Goal: Participate in discussion: Engage in conversation with other users on a specific topic

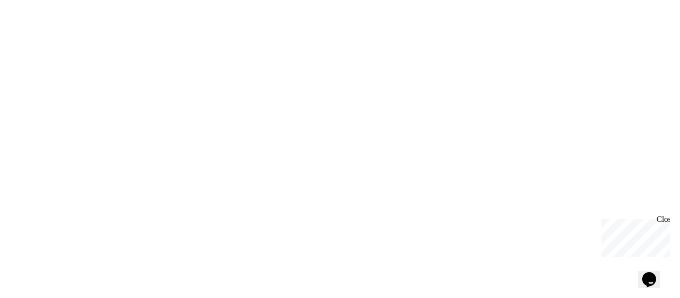
type input "********"
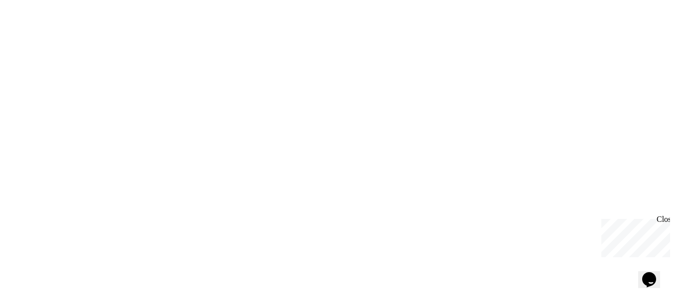
type input "******"
click at [645, 272] on icon "Opens Chat This icon Opens the chat window." at bounding box center [649, 280] width 16 height 16
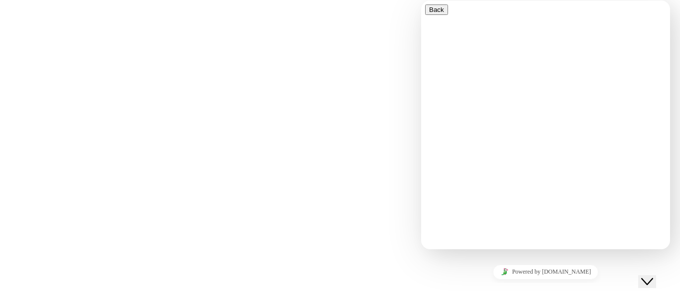
click at [437, 15] on button "Back" at bounding box center [436, 9] width 23 height 10
click at [434, 272] on p "Hi there" at bounding box center [545, 289] width 241 height 34
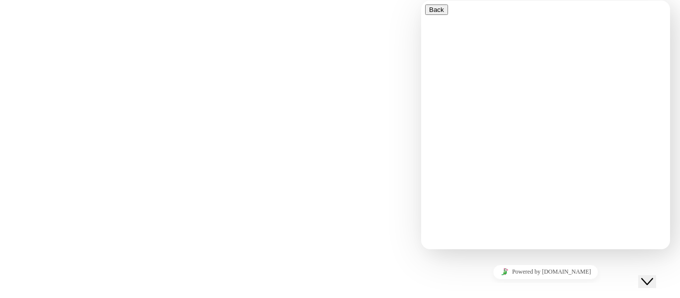
drag, startPoint x: 839, startPoint y: 16, endPoint x: 452, endPoint y: 26, distance: 387.2
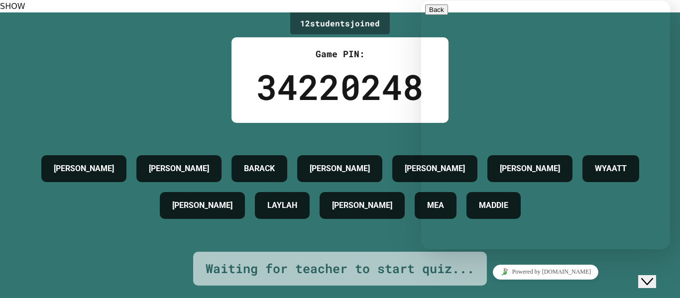
click at [25, 12] on button "SHOW" at bounding box center [12, 6] width 25 height 12
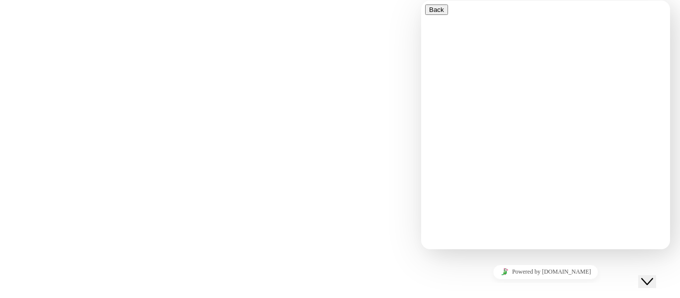
click at [653, 279] on button "Close Chat This icon closes the chat window." at bounding box center [647, 281] width 18 height 13
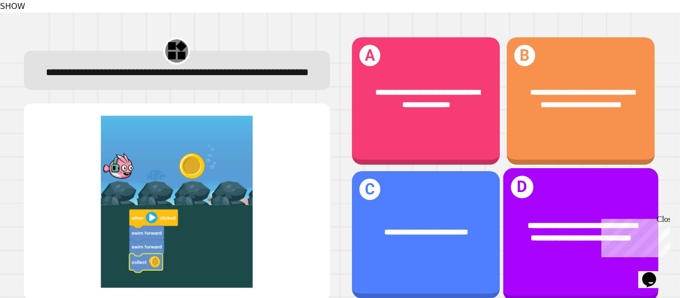
click at [565, 258] on div "**********" at bounding box center [579, 234] width 155 height 133
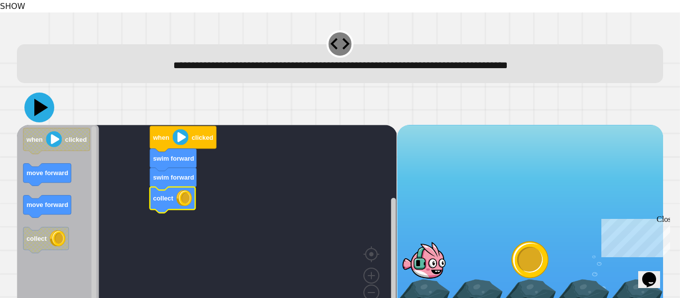
click at [48, 104] on icon at bounding box center [39, 108] width 30 height 30
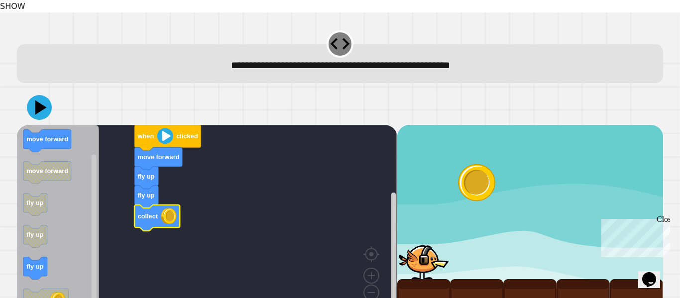
click at [46, 101] on icon at bounding box center [39, 107] width 25 height 25
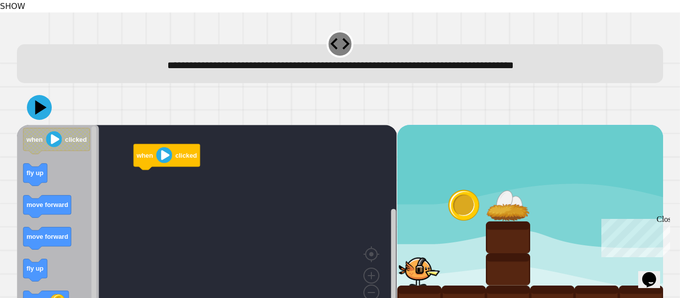
scroll to position [12, 0]
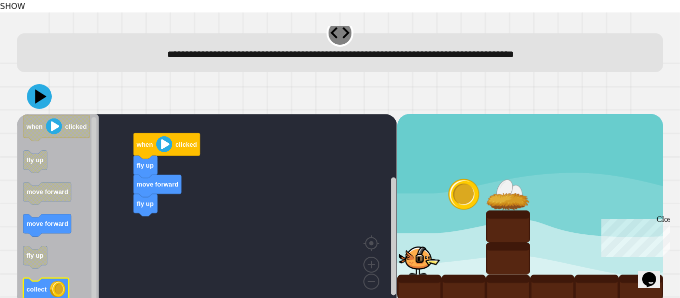
click at [48, 263] on icon "Blockly Workspace" at bounding box center [58, 210] width 82 height 193
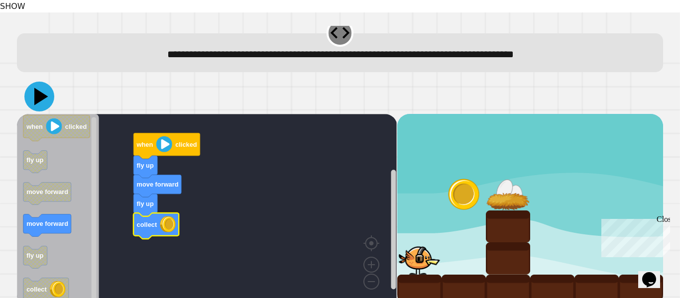
click at [37, 92] on icon at bounding box center [39, 97] width 30 height 30
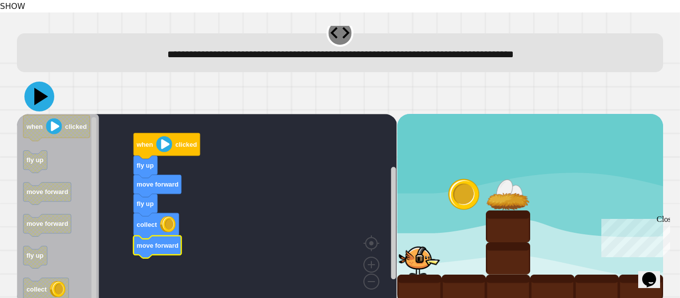
click at [41, 82] on icon at bounding box center [39, 97] width 30 height 30
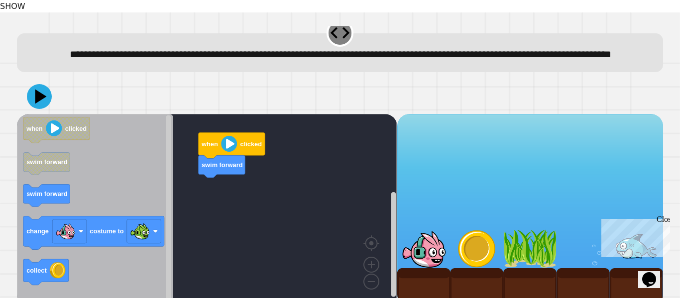
scroll to position [28, 0]
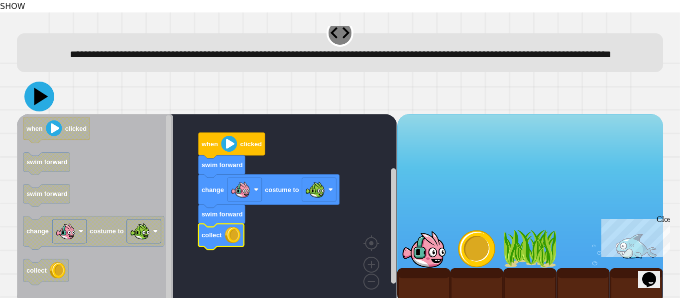
click at [42, 88] on icon at bounding box center [41, 96] width 14 height 17
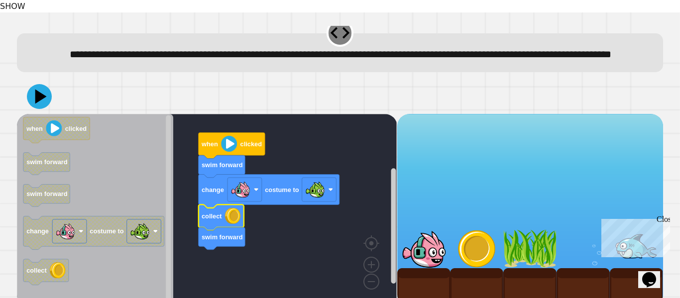
click at [31, 95] on div at bounding box center [340, 96] width 646 height 35
click at [33, 85] on icon at bounding box center [39, 97] width 30 height 30
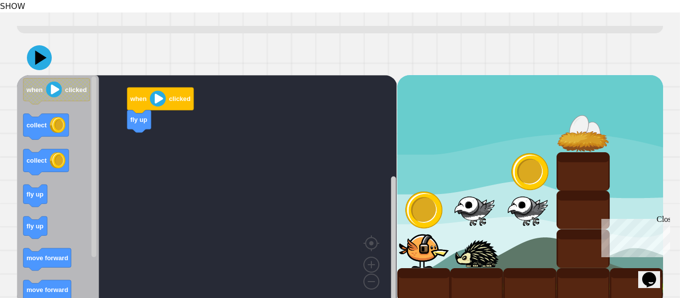
scroll to position [67, 0]
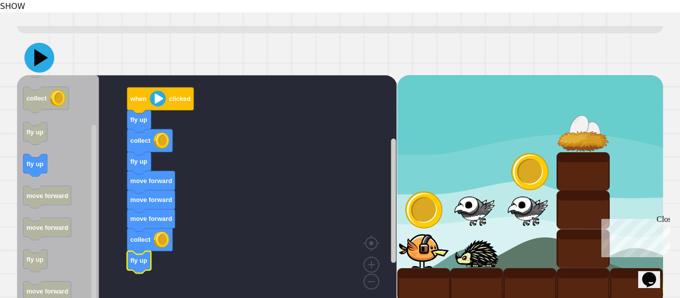
click at [36, 53] on icon at bounding box center [39, 58] width 30 height 30
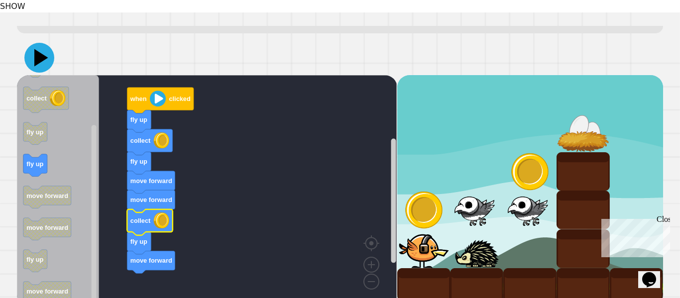
click at [32, 43] on icon at bounding box center [39, 58] width 30 height 30
